Goal: Navigation & Orientation: Find specific page/section

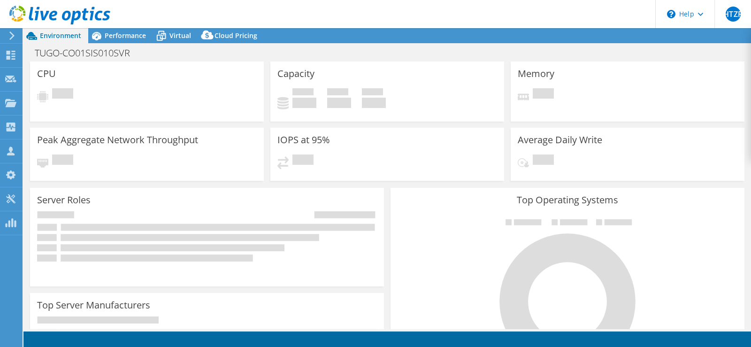
select select "USD"
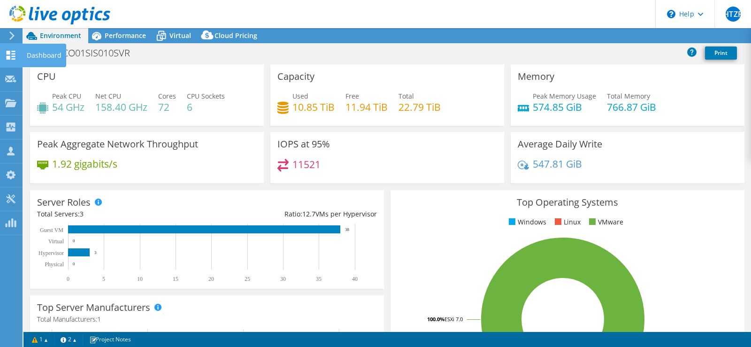
click at [6, 57] on icon at bounding box center [10, 55] width 11 height 9
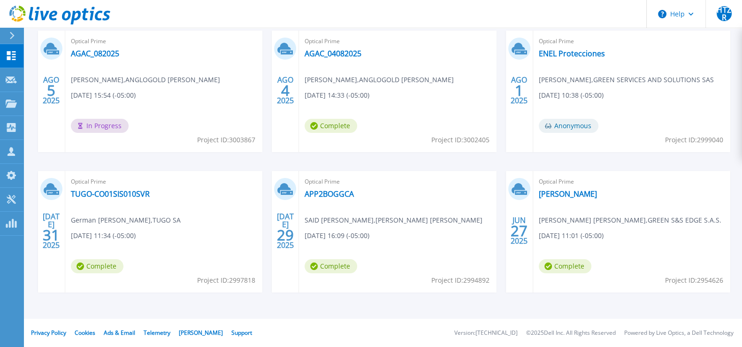
scroll to position [115, 0]
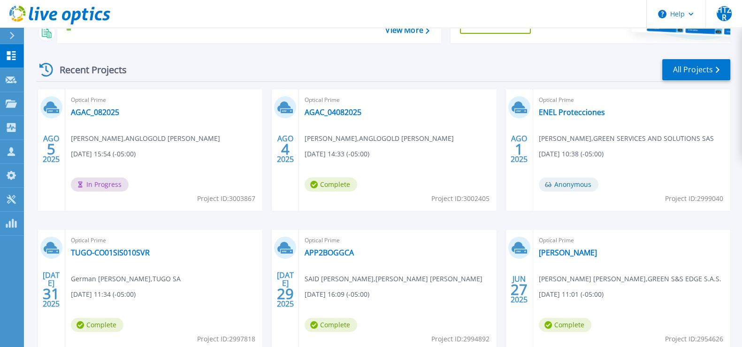
scroll to position [117, 0]
